Goal: Find specific page/section: Locate a particular part of the current website

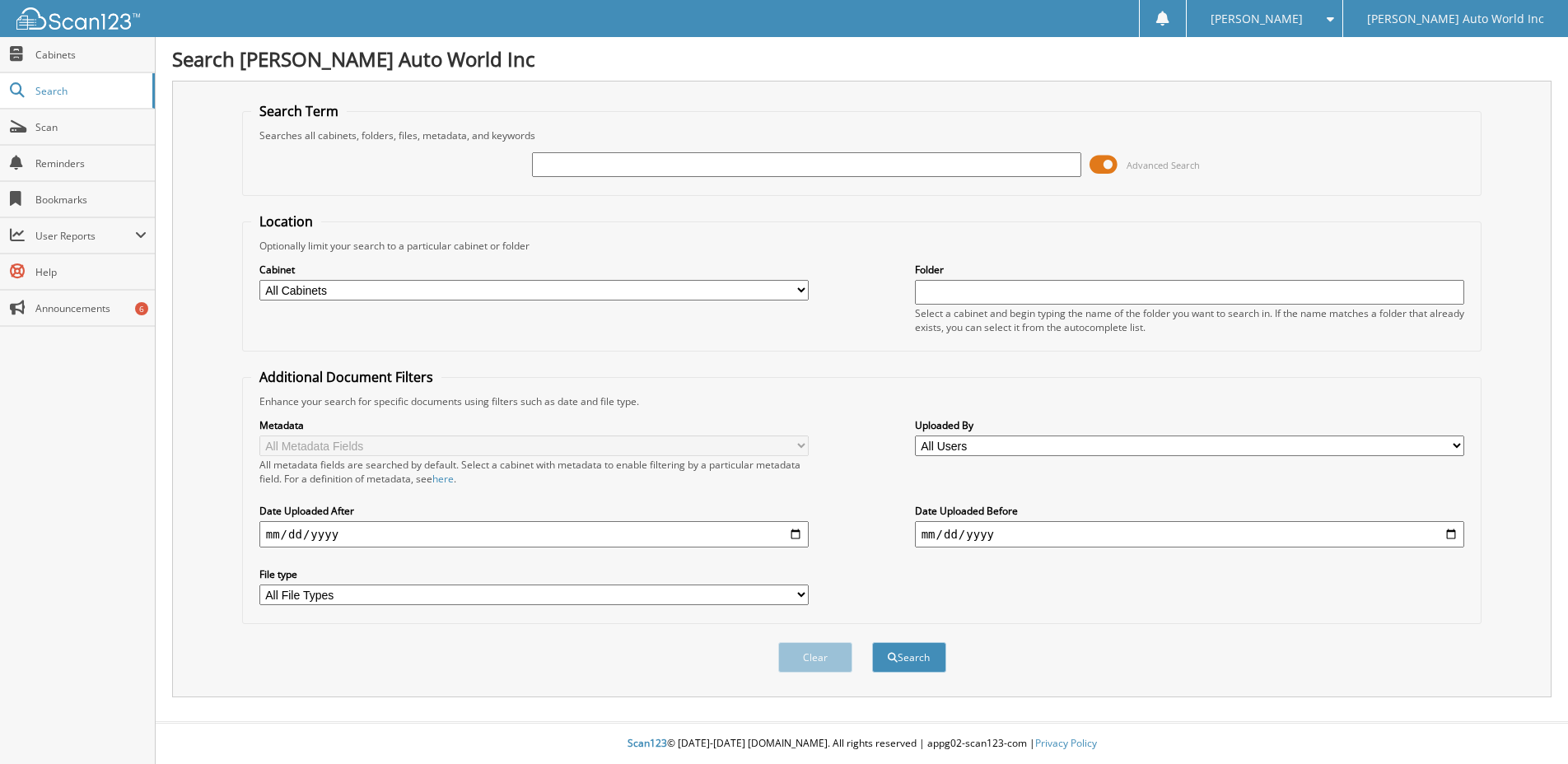
click at [1104, 162] on span at bounding box center [1104, 165] width 28 height 25
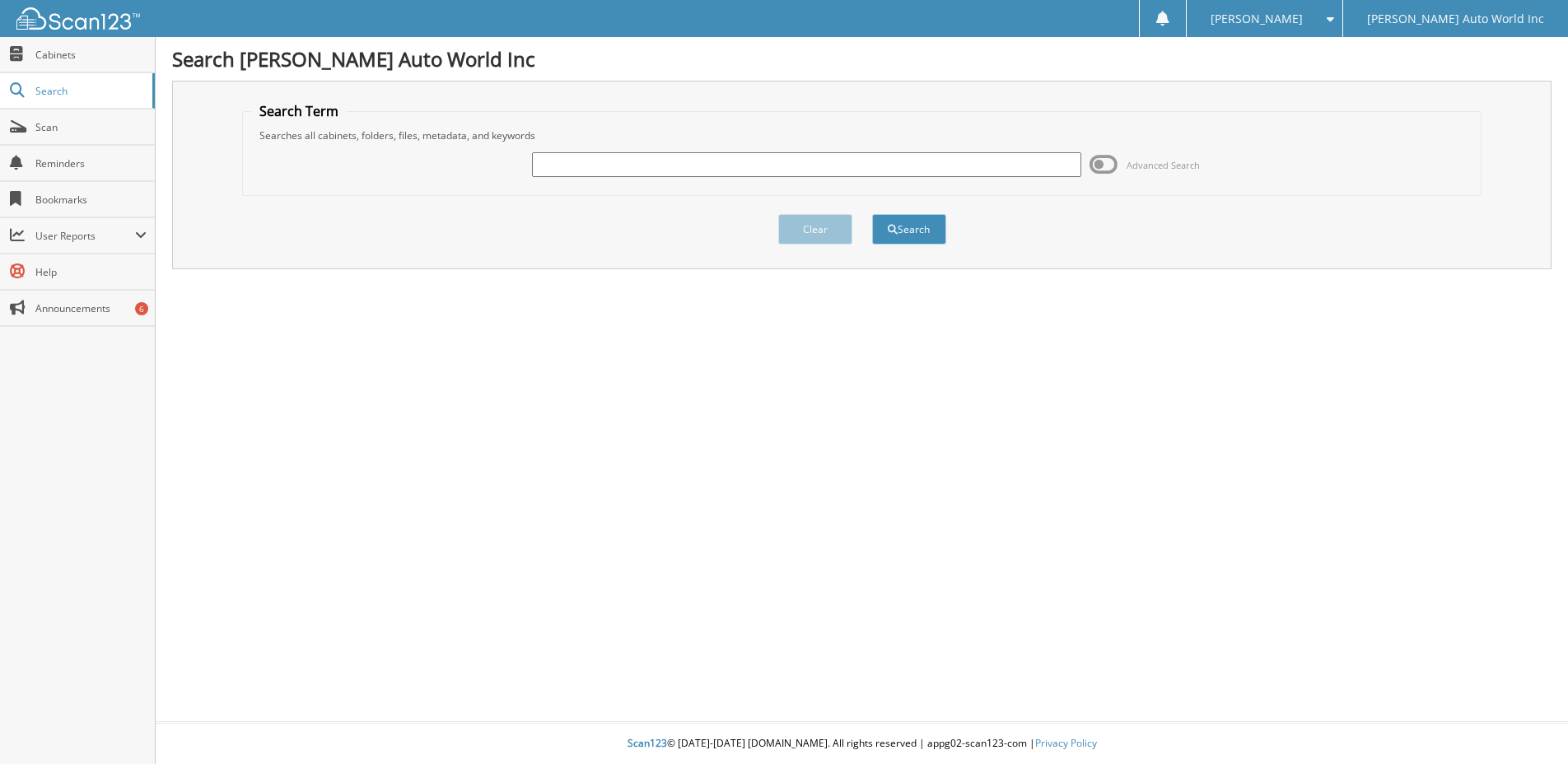
click at [556, 167] on input "text" at bounding box center [807, 165] width 550 height 25
paste input "26067494"
type input "26067494"
click at [905, 230] on button "Search" at bounding box center [909, 229] width 74 height 31
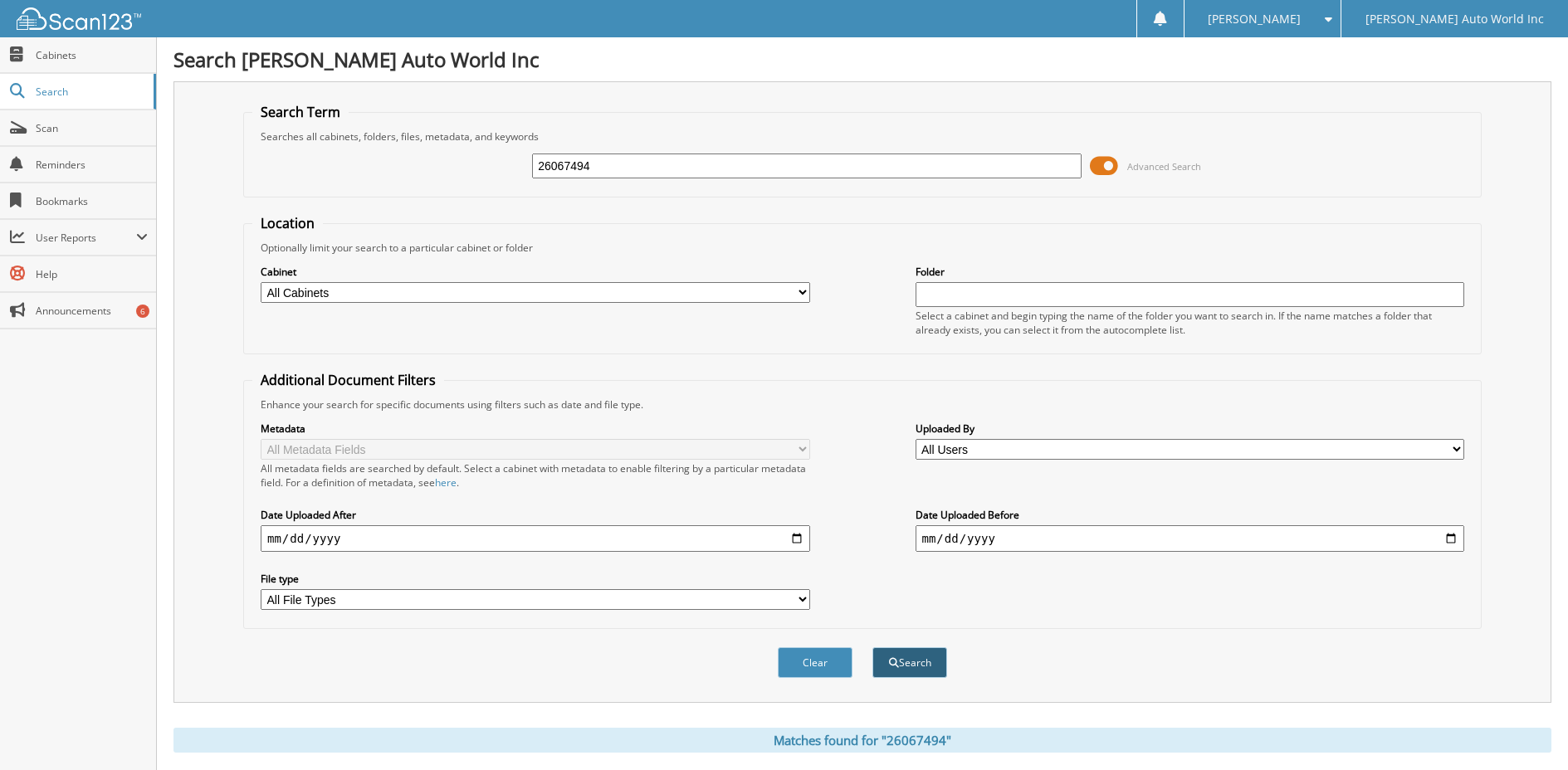
click at [903, 664] on button "Search" at bounding box center [910, 662] width 75 height 31
click at [1112, 160] on span at bounding box center [1104, 166] width 28 height 25
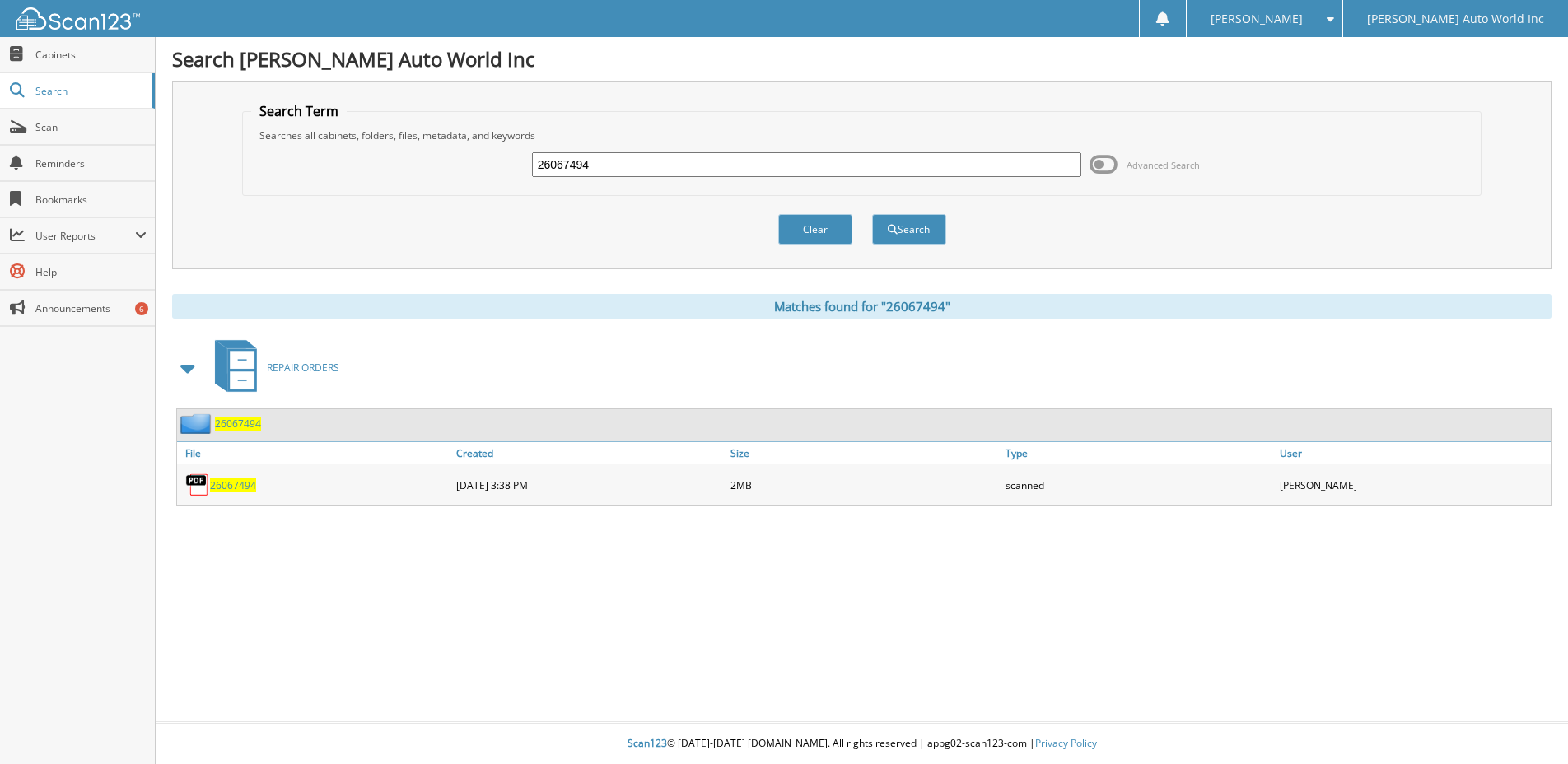
click at [223, 484] on span "26067494" at bounding box center [234, 485] width 47 height 14
